Goal: Entertainment & Leisure: Consume media (video, audio)

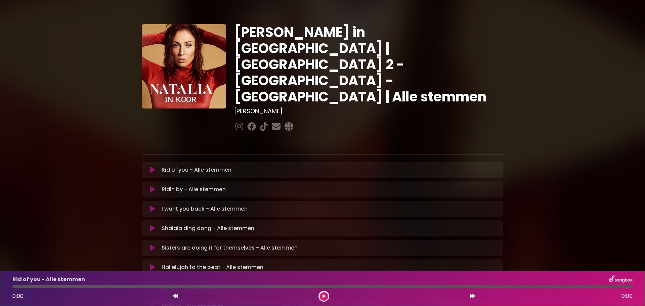
click at [553, 106] on div "[PERSON_NAME] in [GEOGRAPHIC_DATA] | [GEOGRAPHIC_DATA] 2 - [GEOGRAPHIC_DATA] - …" at bounding box center [322, 206] width 645 height 396
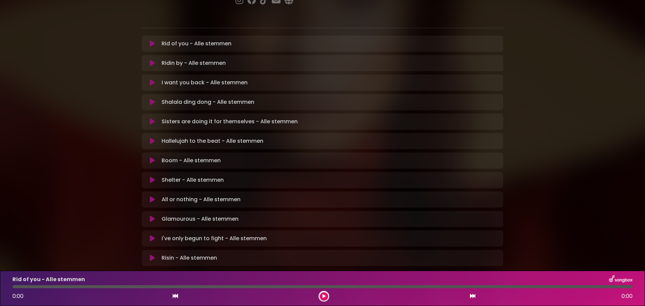
scroll to position [140, 0]
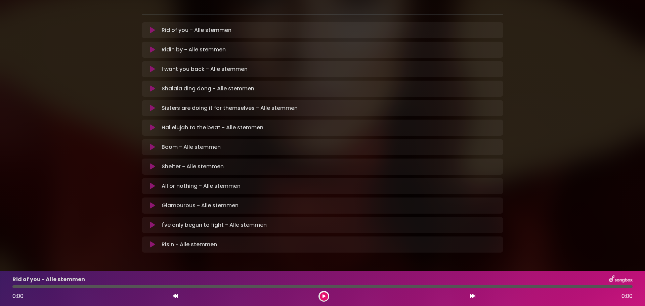
click at [152, 202] on icon at bounding box center [152, 205] width 5 height 7
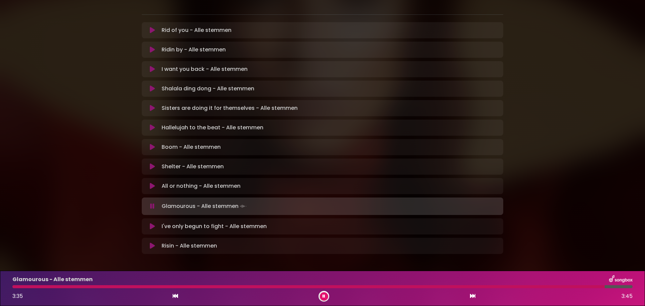
click at [152, 203] on icon at bounding box center [152, 206] width 4 height 7
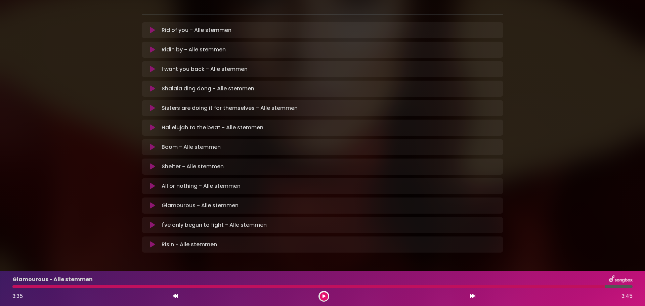
click at [150, 124] on icon at bounding box center [152, 127] width 5 height 7
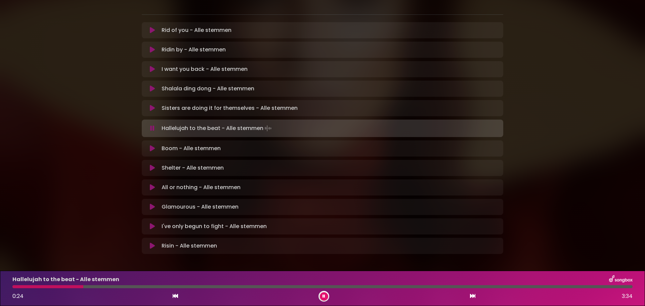
click at [14, 287] on div at bounding box center [47, 286] width 71 height 3
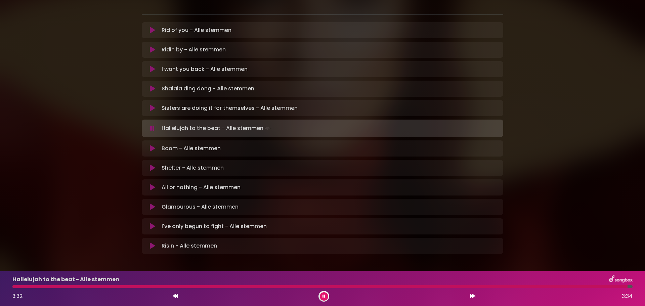
click at [323, 295] on icon at bounding box center [324, 296] width 3 height 4
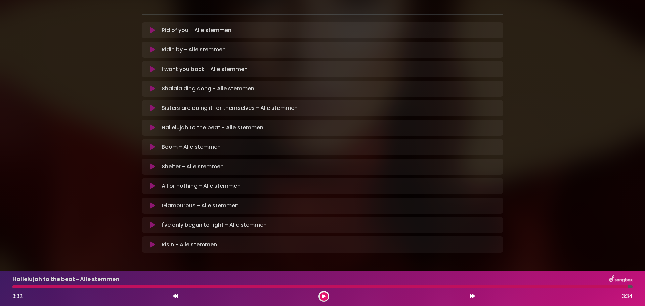
click at [152, 222] on icon at bounding box center [152, 225] width 5 height 7
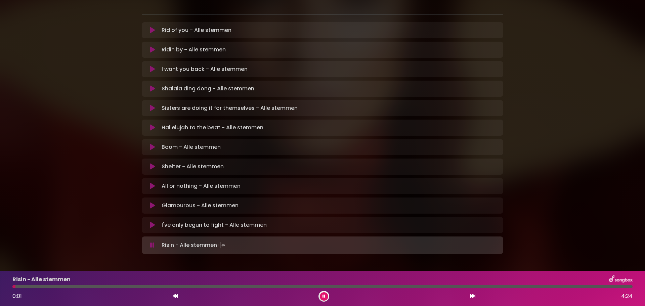
click at [151, 242] on icon at bounding box center [152, 245] width 4 height 7
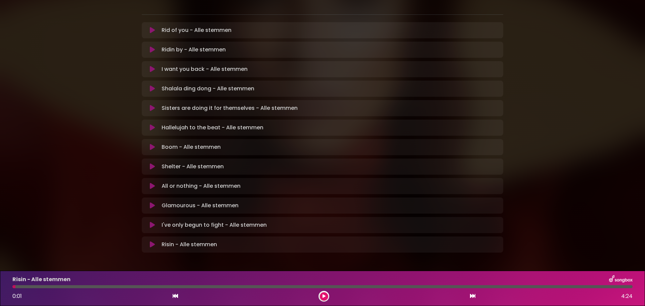
click at [152, 85] on icon at bounding box center [152, 88] width 5 height 7
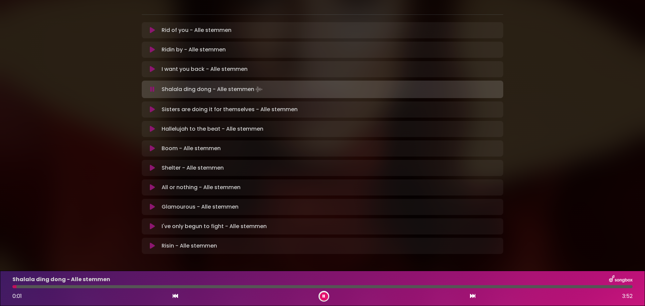
click at [322, 296] on button at bounding box center [324, 296] width 8 height 8
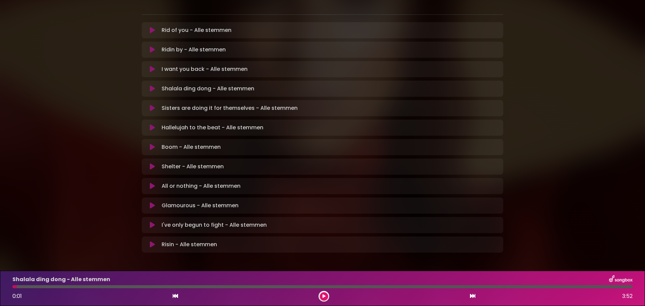
click at [152, 85] on icon at bounding box center [152, 88] width 5 height 7
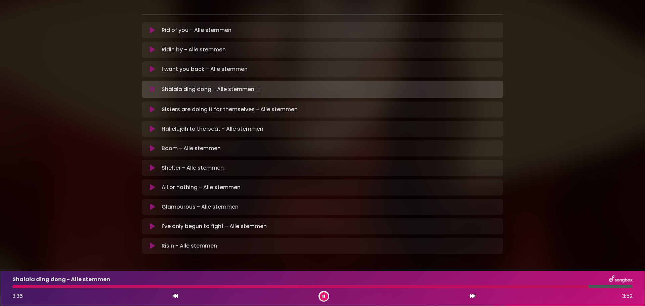
click at [322, 295] on button at bounding box center [324, 296] width 8 height 8
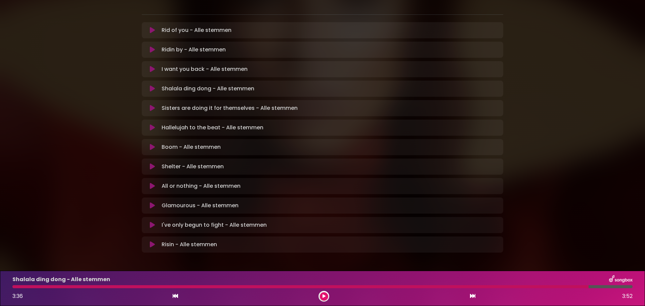
click at [151, 105] on icon at bounding box center [152, 108] width 5 height 7
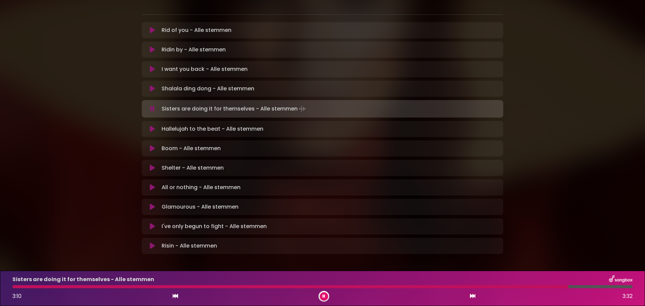
click at [150, 184] on icon at bounding box center [152, 187] width 5 height 7
